Goal: Task Accomplishment & Management: Complete application form

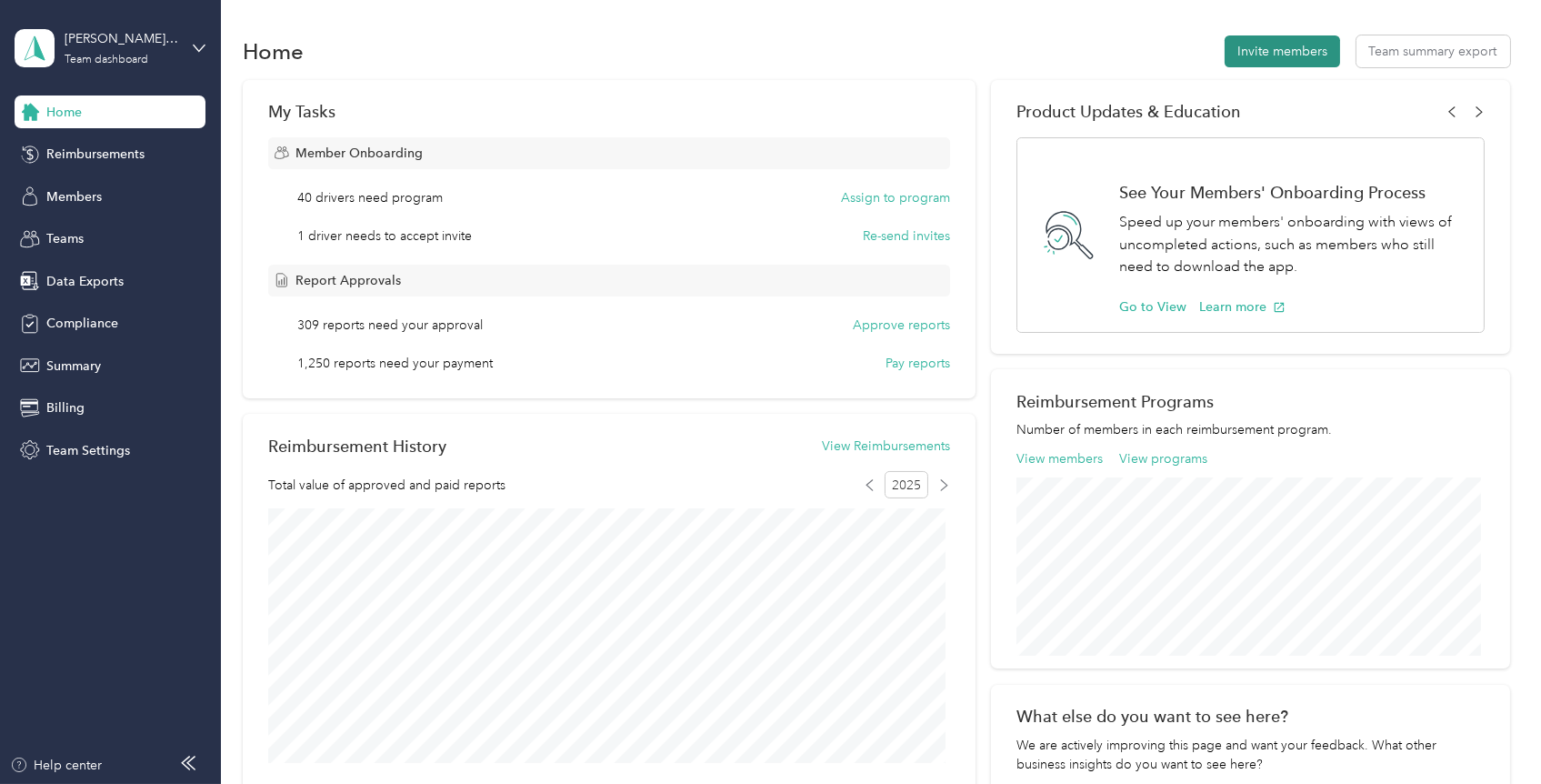
click at [1279, 43] on button "Invite members" at bounding box center [1282, 50] width 115 height 31
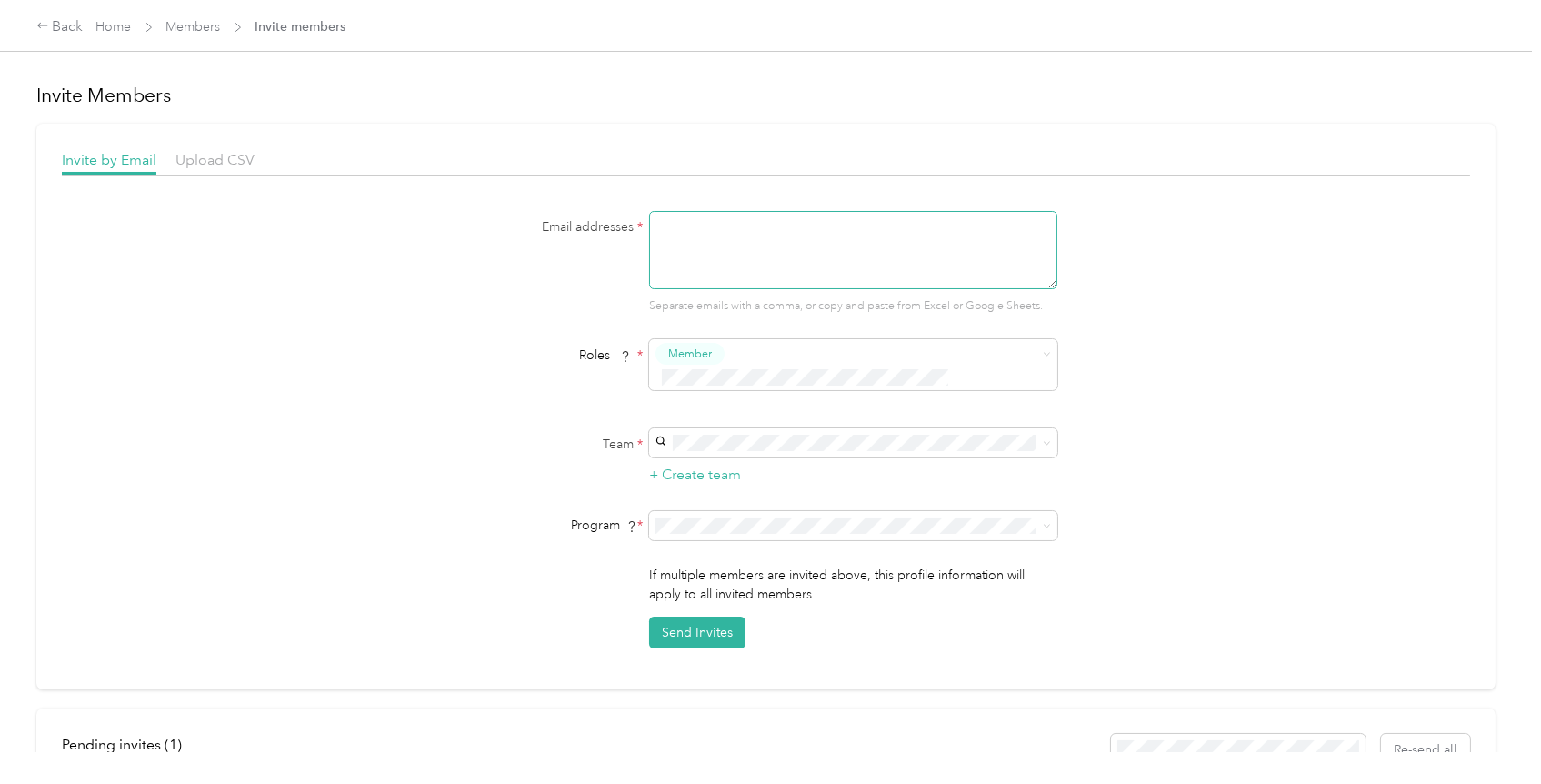
click at [758, 257] on textarea at bounding box center [853, 250] width 408 height 78
paste textarea "[DOMAIN_NAME][EMAIL_ADDRESS][DOMAIN_NAME]"
type textarea "[DOMAIN_NAME][EMAIL_ADDRESS][DOMAIN_NAME]"
click at [730, 429] on span at bounding box center [853, 442] width 408 height 29
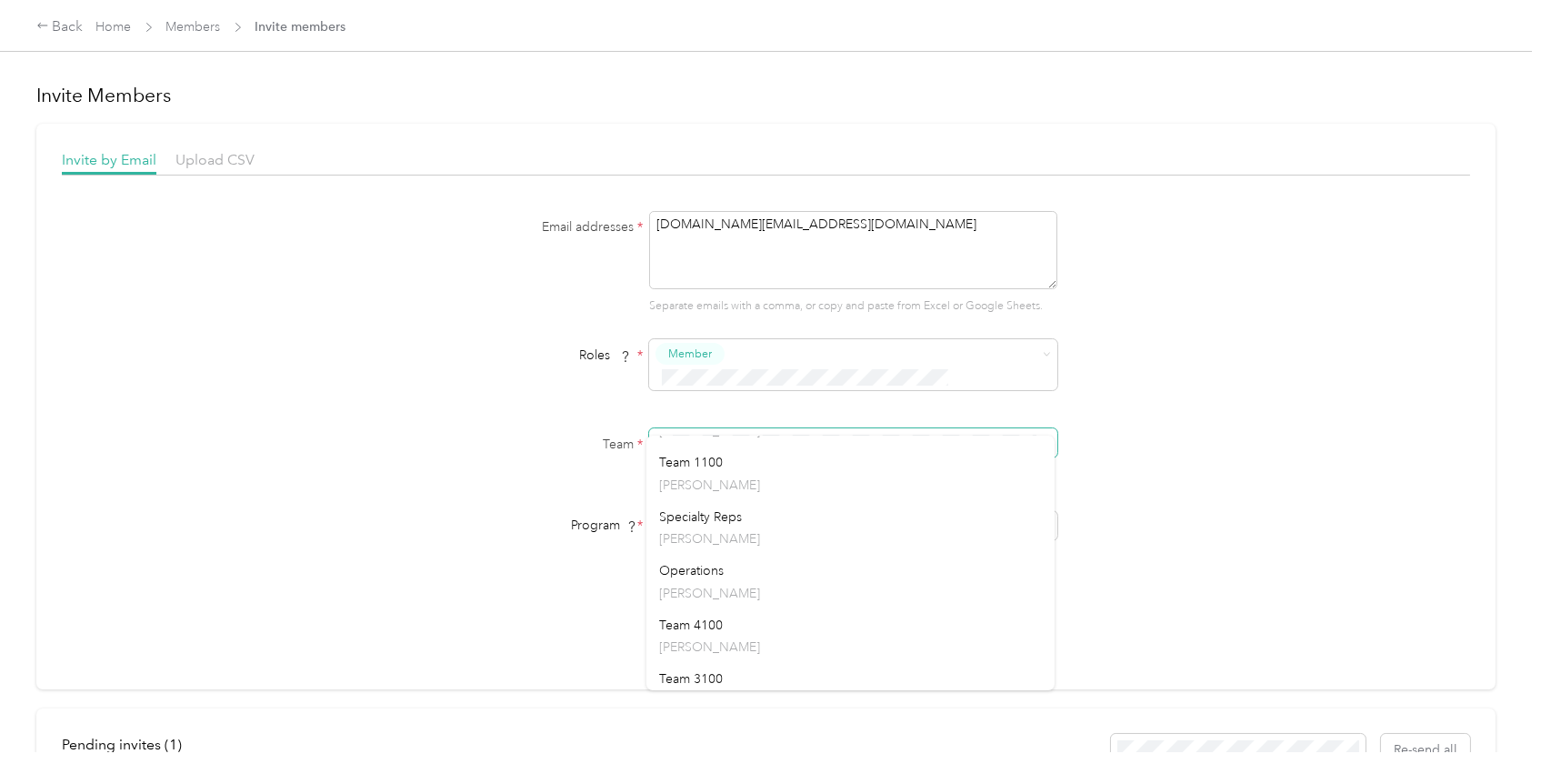
scroll to position [1119, 0]
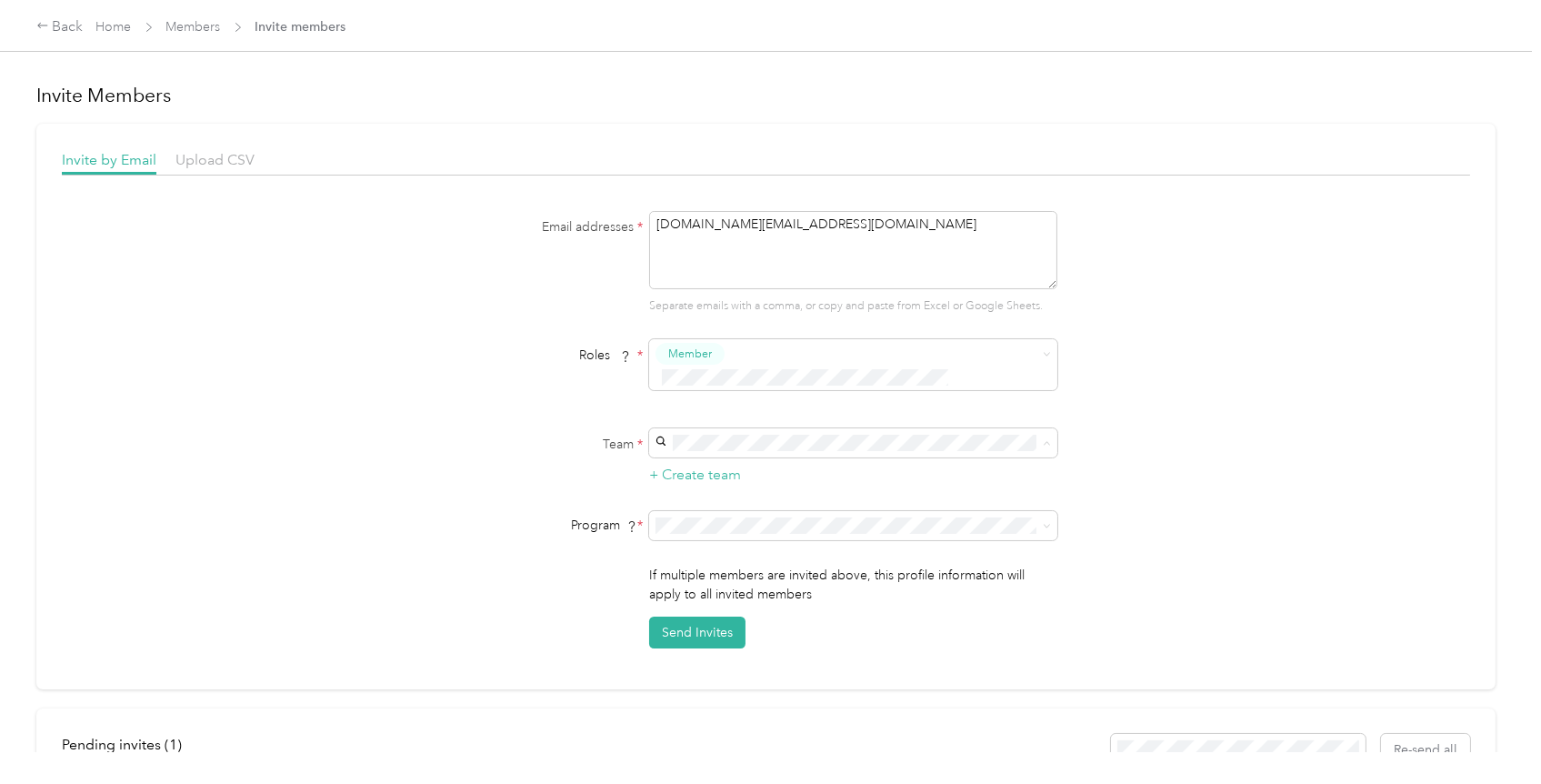
click at [718, 480] on p "[PERSON_NAME]" at bounding box center [851, 490] width 383 height 19
click at [738, 628] on span "FAVR Group 1 2024 (FAVR)" at bounding box center [739, 626] width 158 height 15
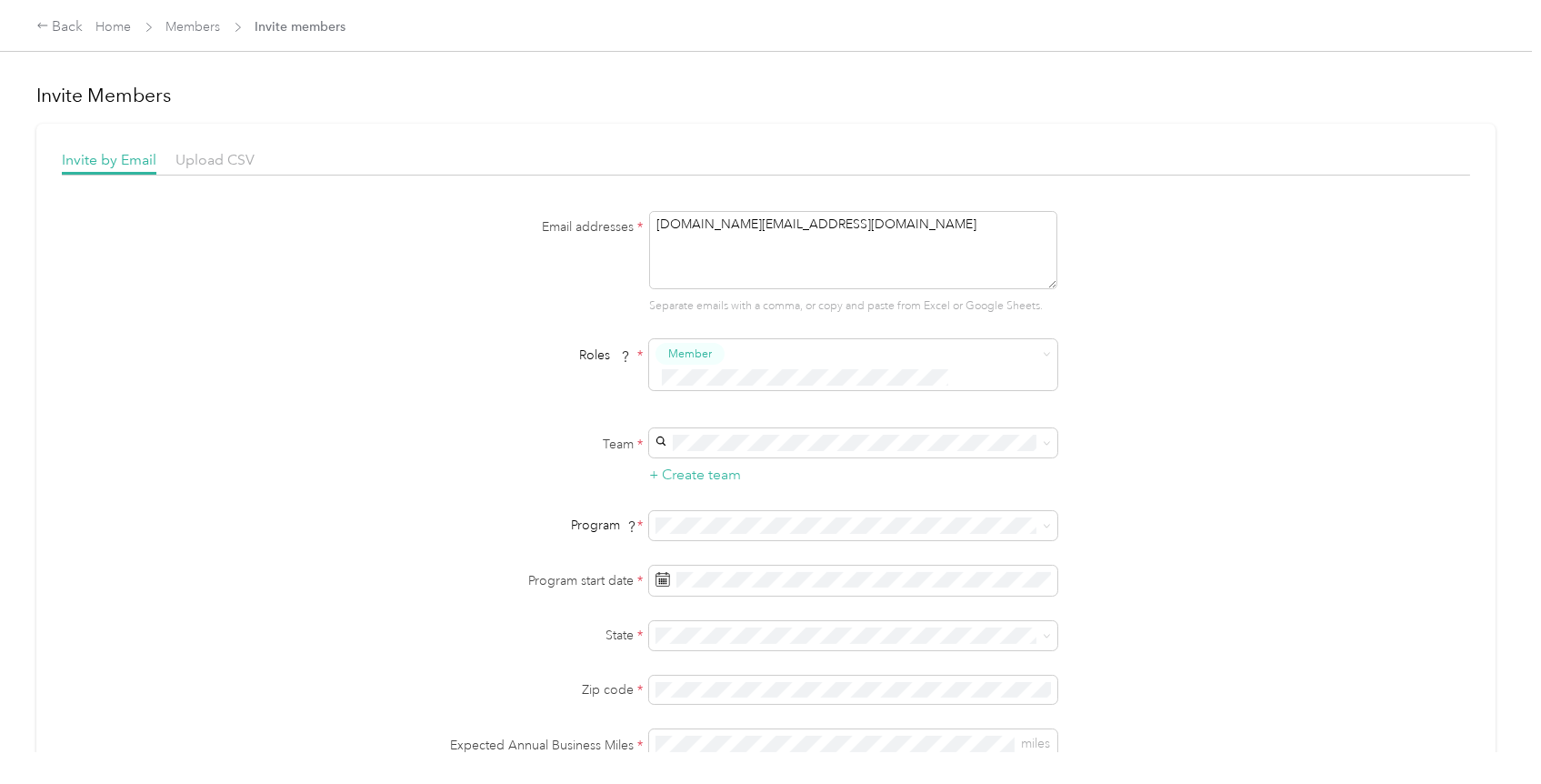
click at [422, 515] on div "Program *" at bounding box center [767, 525] width 701 height 29
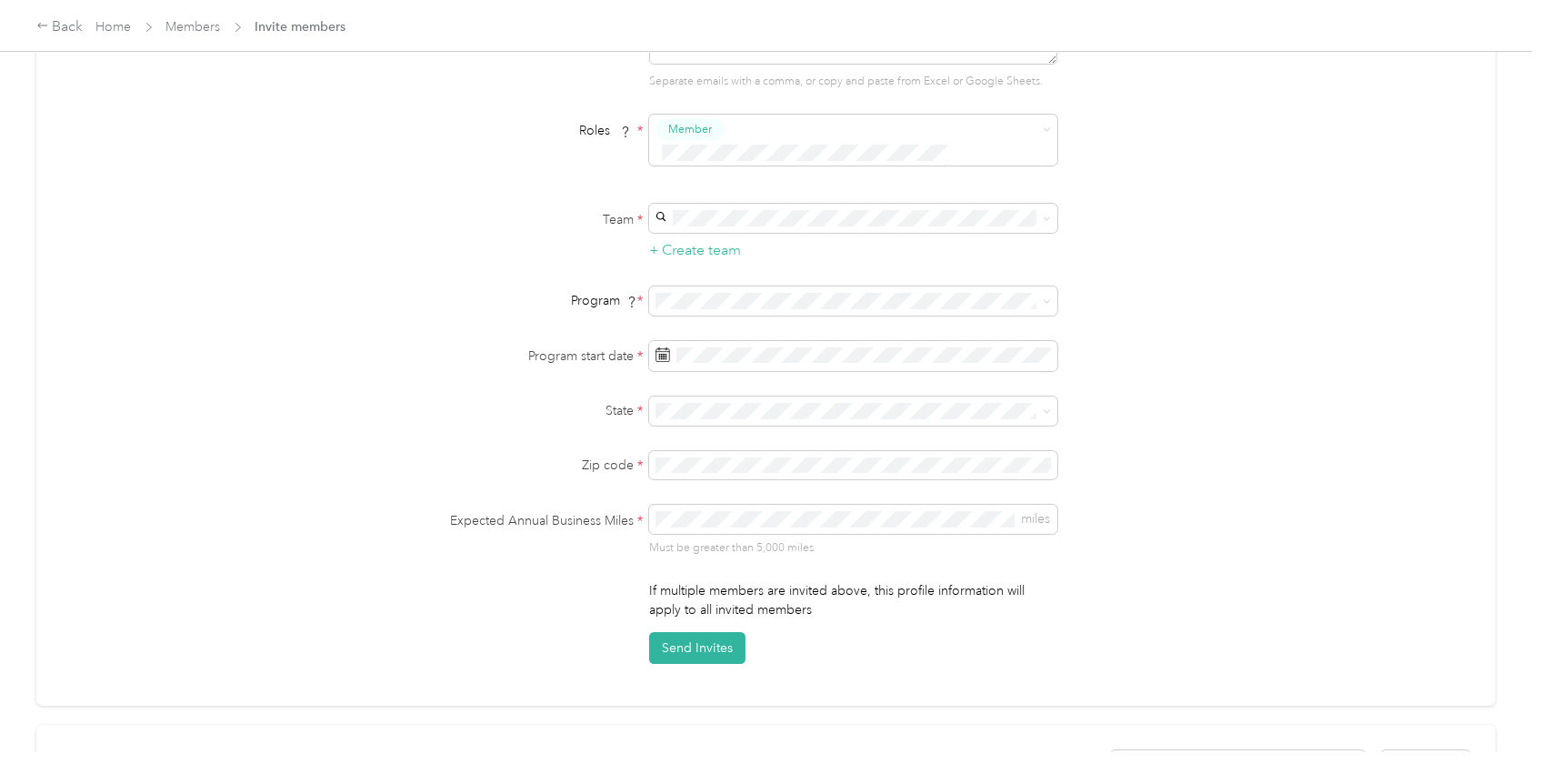
scroll to position [226, 0]
click at [719, 614] on div "29" at bounding box center [714, 613] width 24 height 23
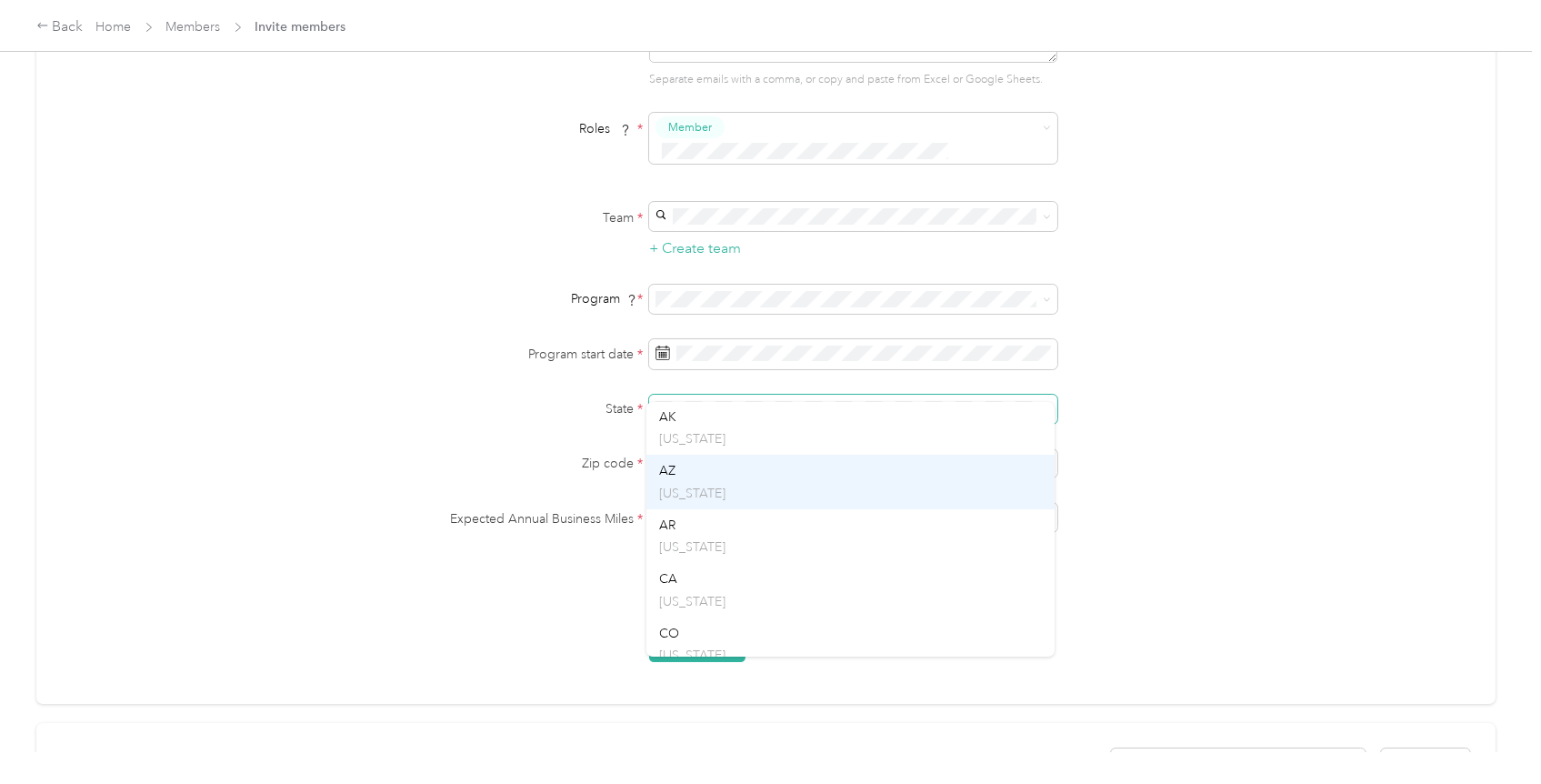
scroll to position [109, 0]
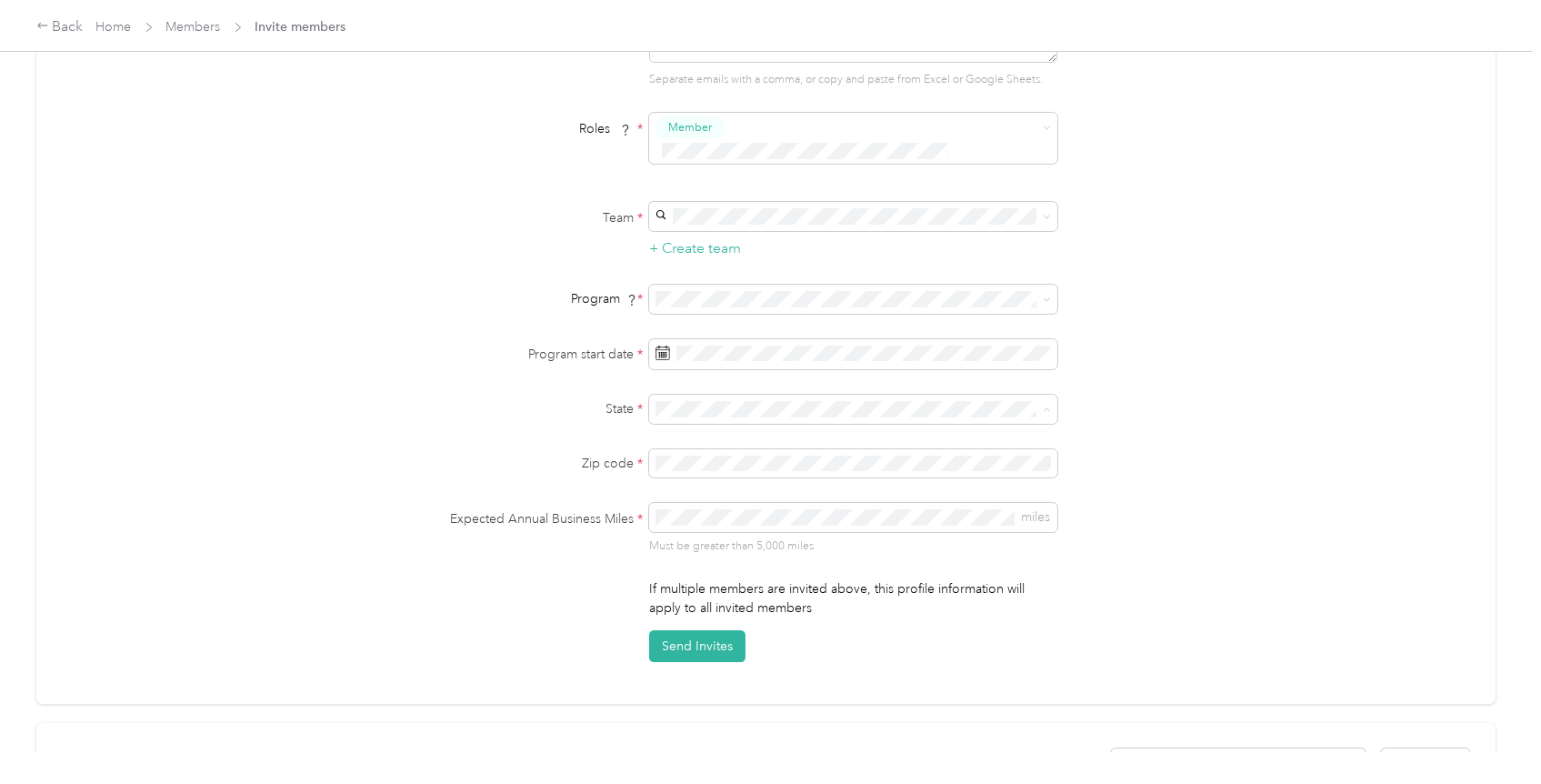
click at [720, 570] on div "CA [US_STATE]" at bounding box center [851, 590] width 383 height 42
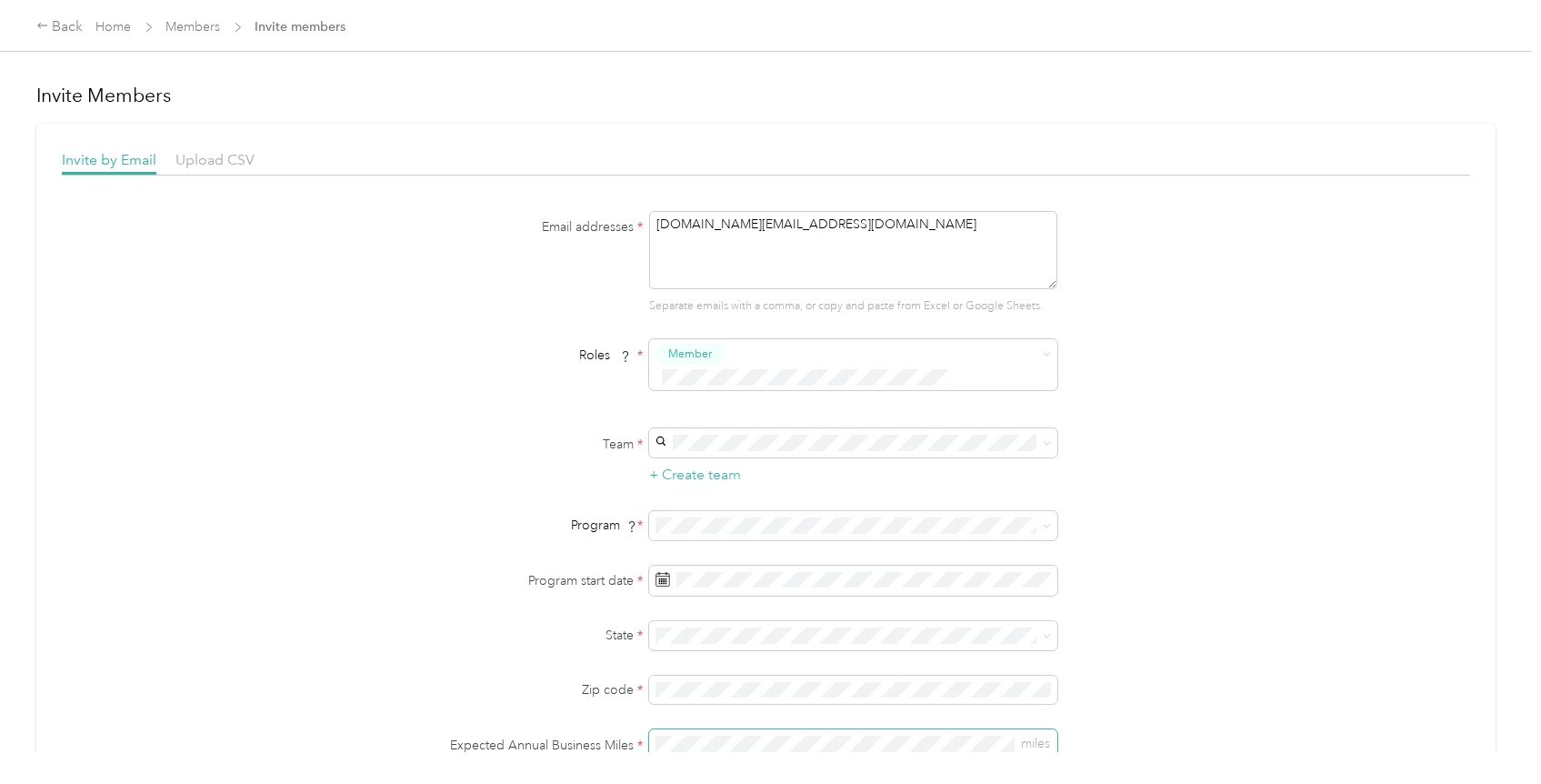
scroll to position [284, 0]
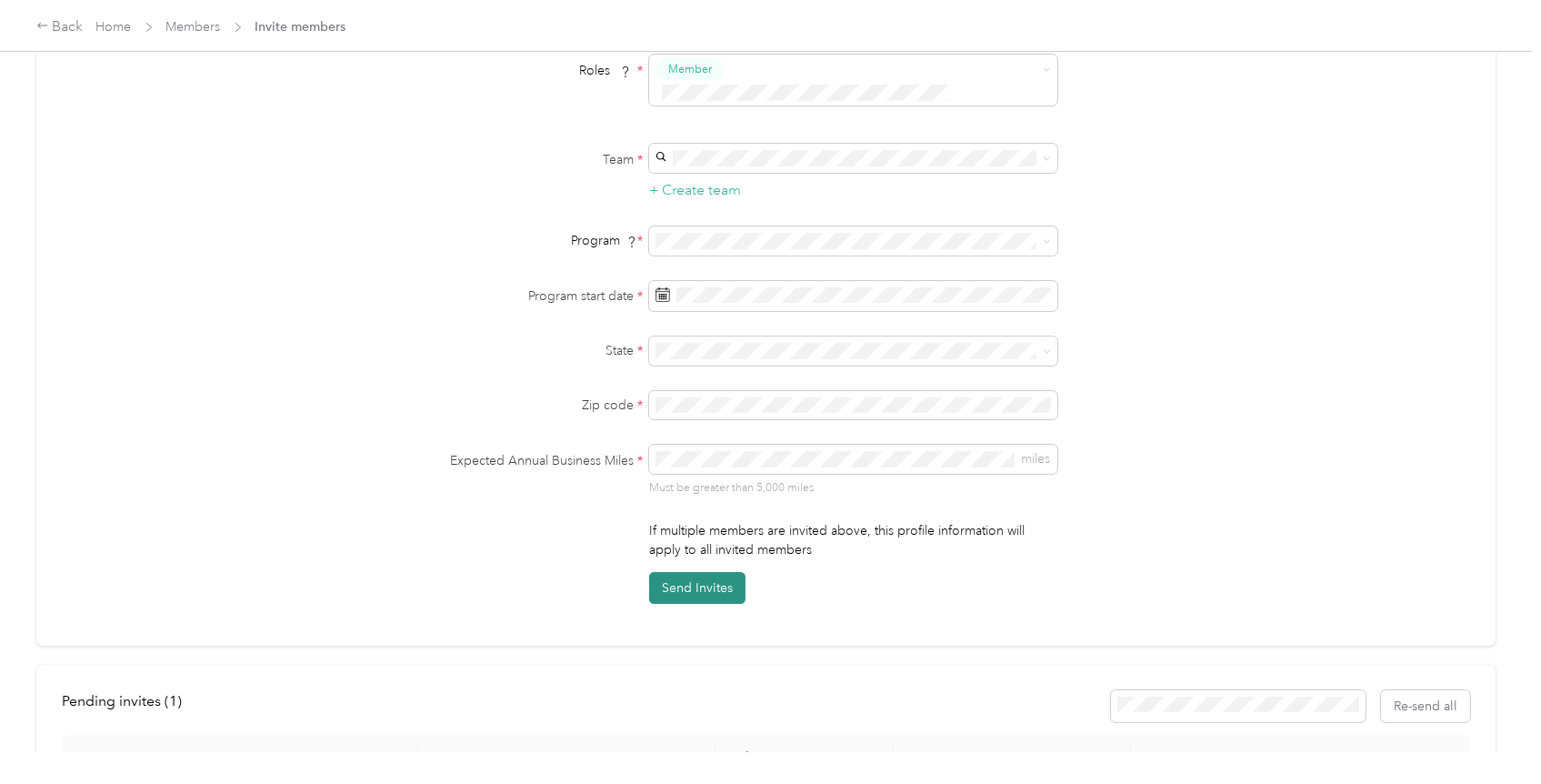
click at [677, 572] on button "Send Invites" at bounding box center [697, 587] width 96 height 31
